Goal: Information Seeking & Learning: Learn about a topic

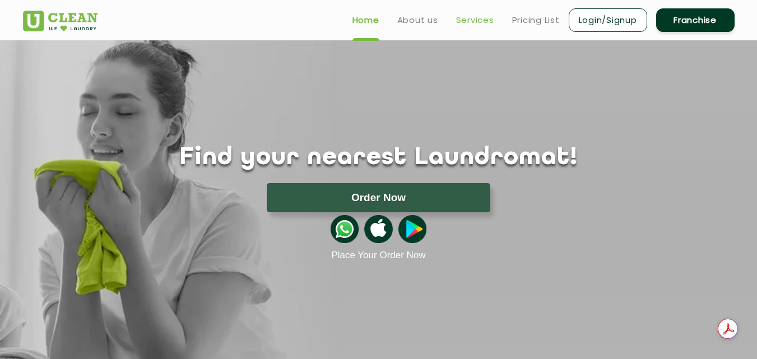
click at [477, 20] on link "Services" at bounding box center [475, 19] width 38 height 13
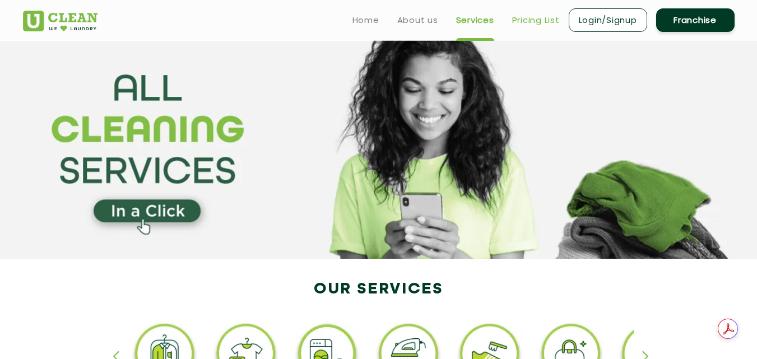
click at [523, 22] on link "Pricing List" at bounding box center [536, 19] width 48 height 13
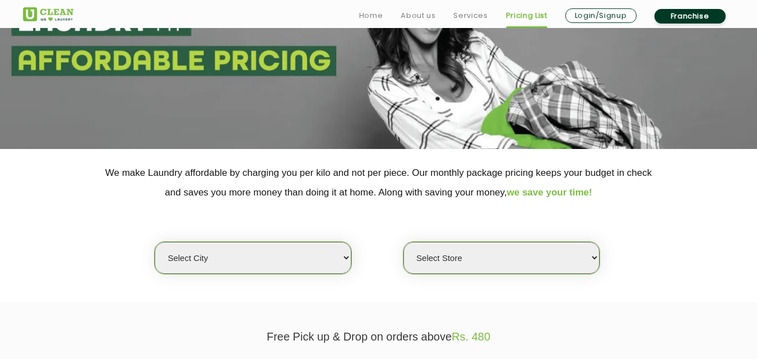
scroll to position [112, 0]
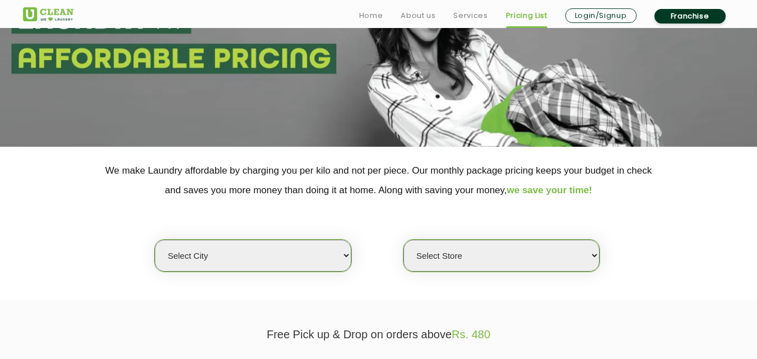
click at [277, 257] on select "Select city Aalo Agartala Agra Ahmedabad Akola Aligarh Alwar - UClean Select Am…" at bounding box center [253, 256] width 196 height 32
select select "98"
click at [155, 240] on select "Select city Aalo Agartala Agra Ahmedabad Akola Aligarh Alwar - UClean Select Am…" at bounding box center [253, 256] width 196 height 32
click at [428, 250] on select "Select Store UClean Laundary Service" at bounding box center [501, 256] width 196 height 32
select select "294"
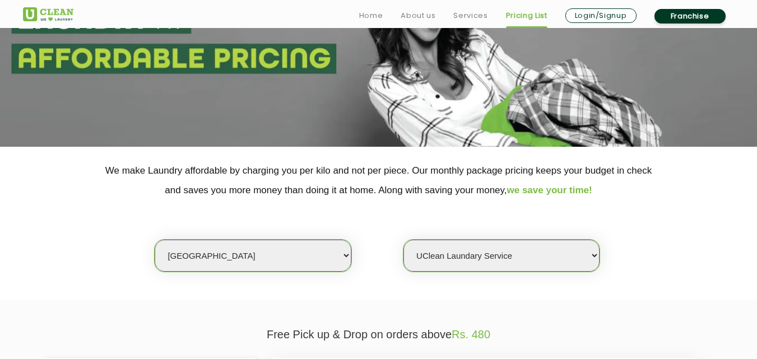
click at [403, 240] on select "Select Store UClean Laundary Service" at bounding box center [501, 256] width 196 height 32
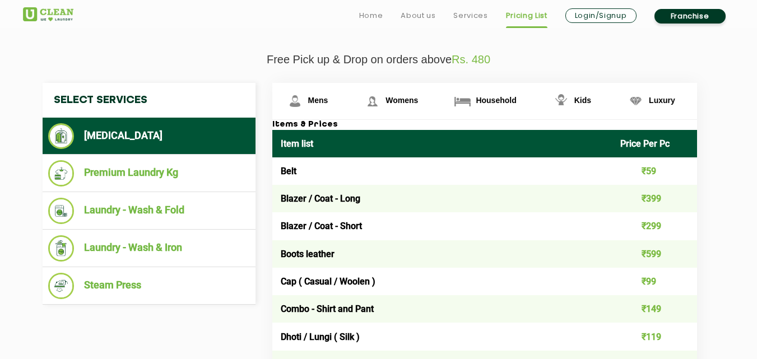
scroll to position [392, 0]
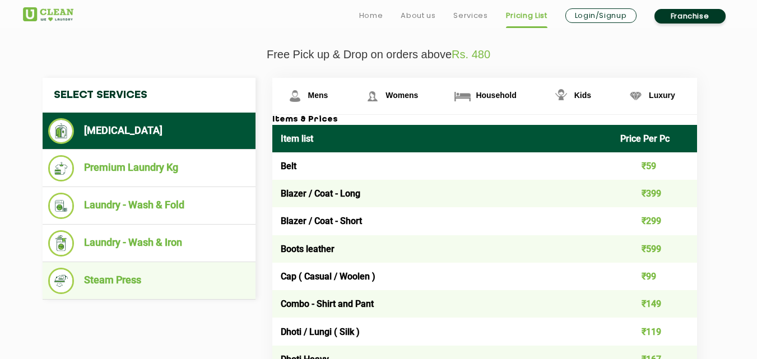
click at [112, 285] on li "Steam Press" at bounding box center [149, 281] width 202 height 26
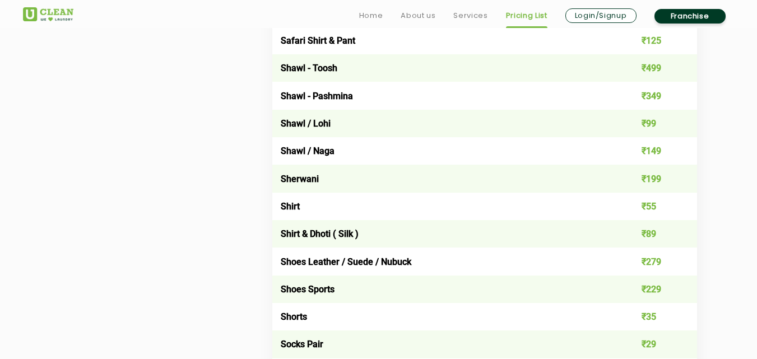
scroll to position [1513, 0]
drag, startPoint x: 644, startPoint y: 206, endPoint x: 662, endPoint y: 206, distance: 17.4
click at [662, 206] on td "₹55" at bounding box center [654, 205] width 85 height 27
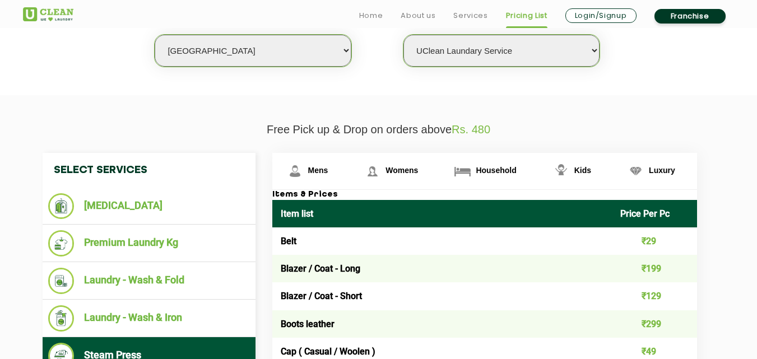
scroll to position [336, 0]
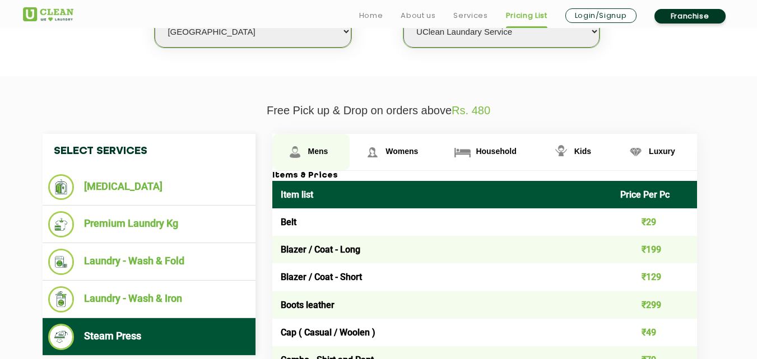
click at [308, 156] on span "Mens" at bounding box center [318, 151] width 20 height 9
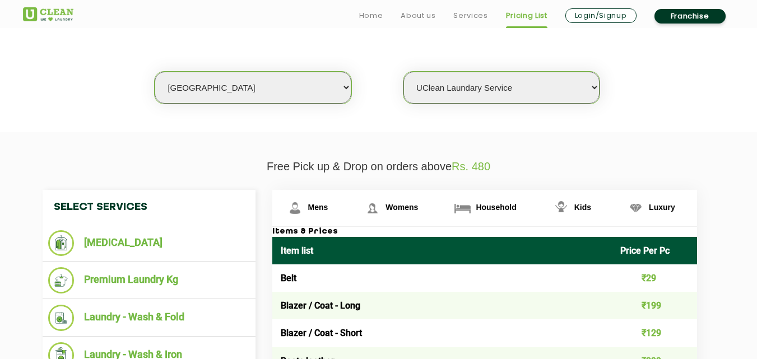
scroll to position [392, 0]
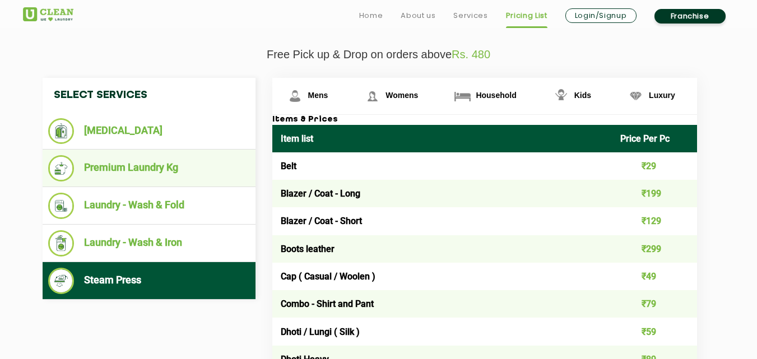
click at [114, 165] on li "Premium Laundry Kg" at bounding box center [149, 168] width 202 height 26
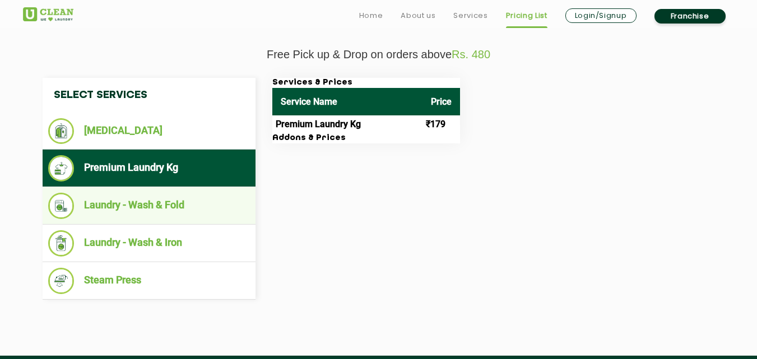
click at [116, 196] on li "Laundry - Wash & Fold" at bounding box center [149, 206] width 202 height 26
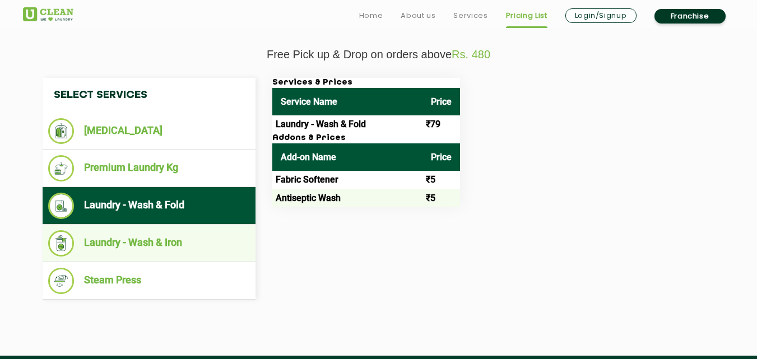
click at [125, 245] on li "Laundry - Wash & Iron" at bounding box center [149, 243] width 202 height 26
